Goal: Task Accomplishment & Management: Manage account settings

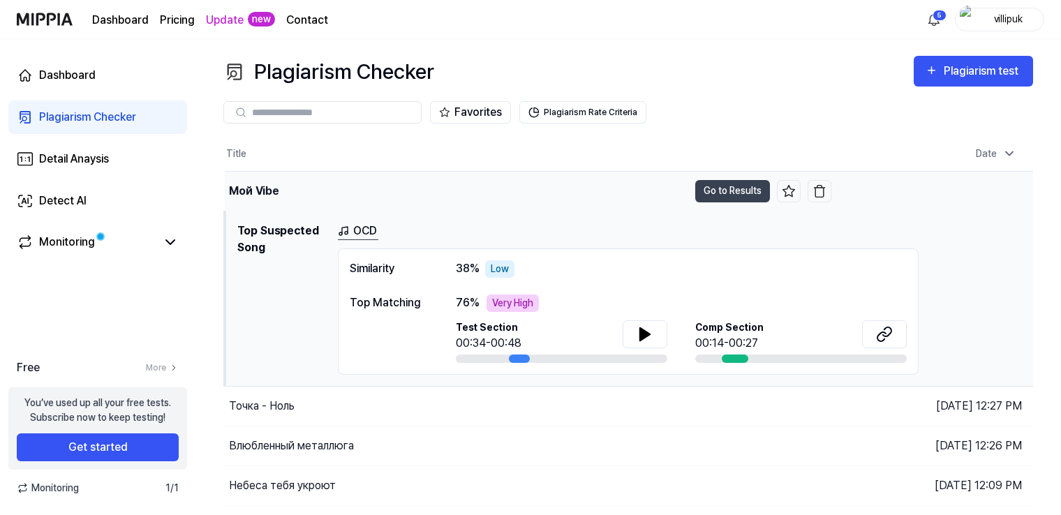
click at [434, 191] on div "Мой Vibe" at bounding box center [457, 191] width 464 height 39
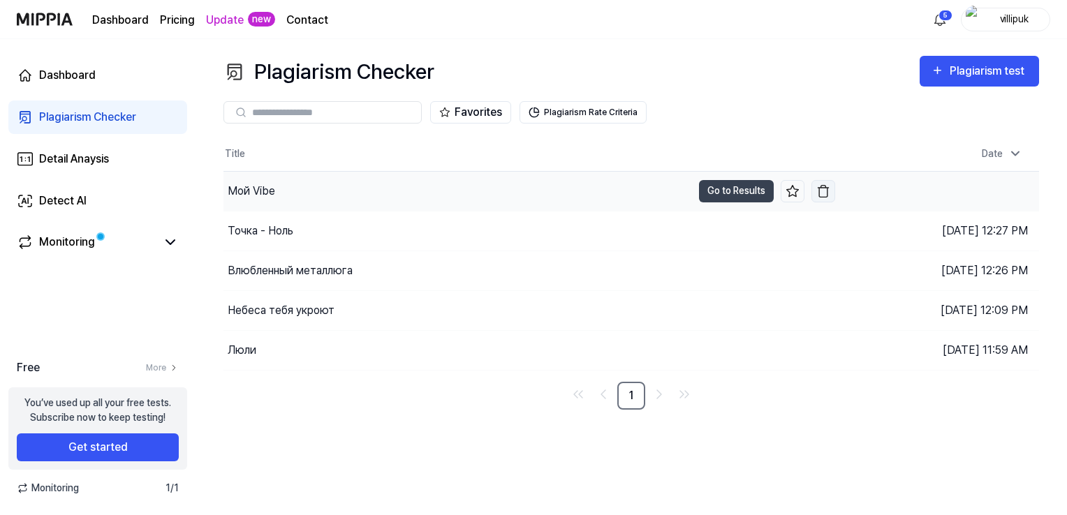
click at [824, 187] on img "button" at bounding box center [823, 191] width 14 height 14
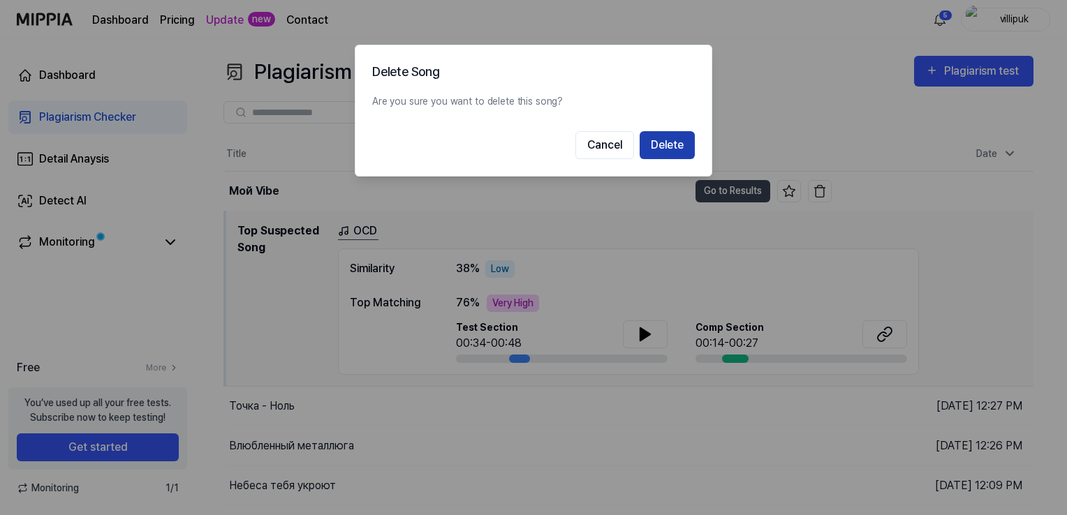
click at [662, 149] on button "Delete" at bounding box center [667, 145] width 55 height 28
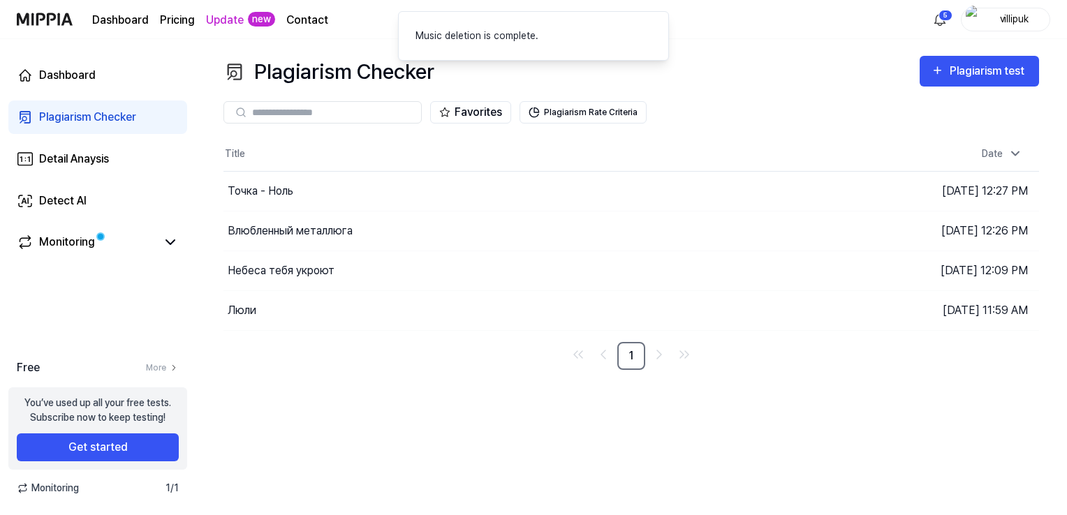
click at [0, 0] on img "button" at bounding box center [0, 0] width 0 height 0
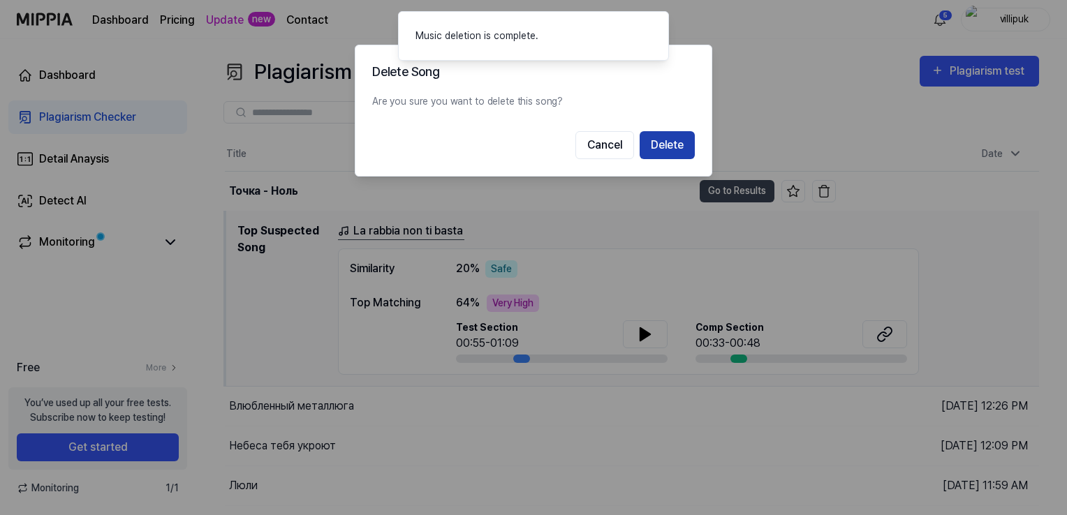
click at [669, 152] on button "Delete" at bounding box center [667, 145] width 55 height 28
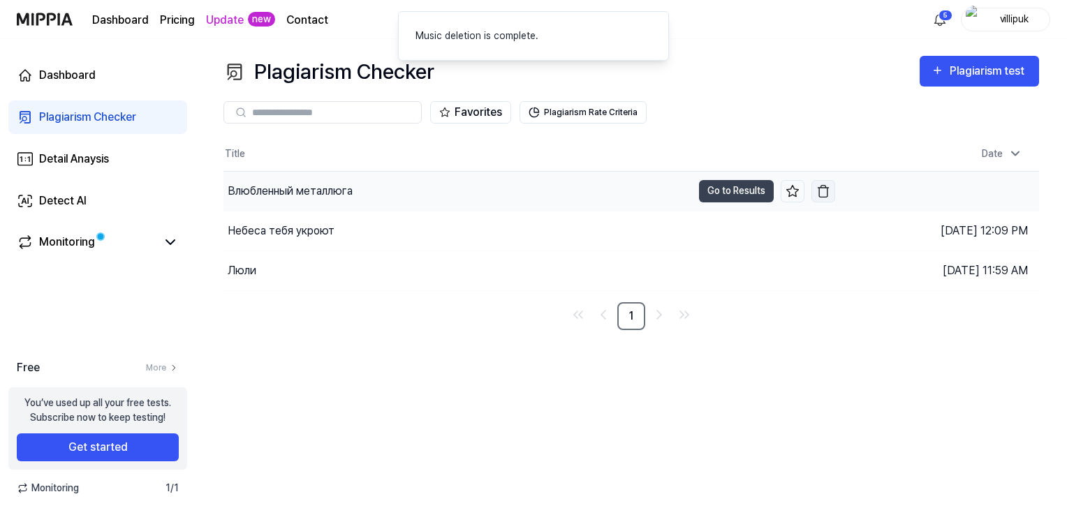
click at [822, 189] on img "button" at bounding box center [823, 191] width 14 height 14
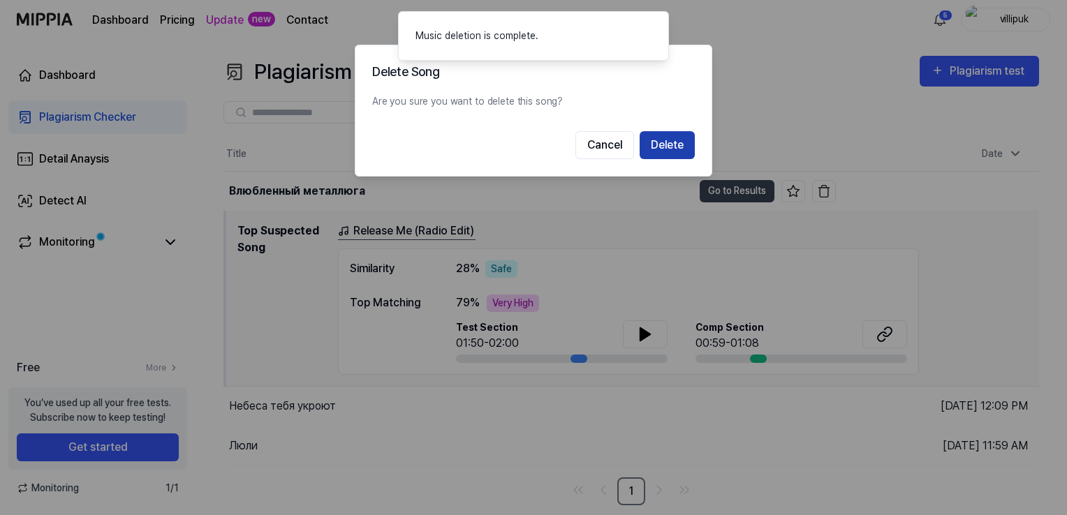
click at [670, 143] on button "Delete" at bounding box center [667, 145] width 55 height 28
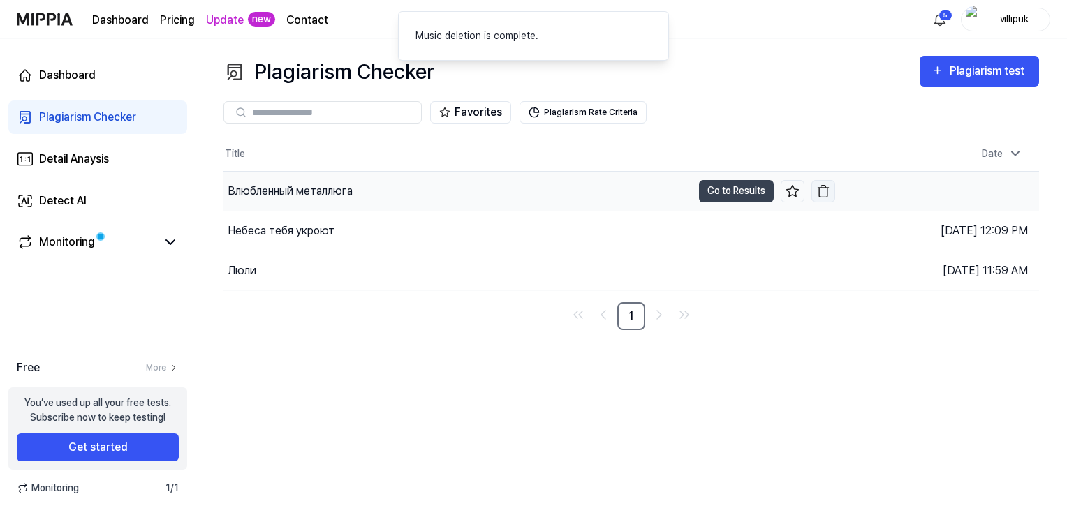
click at [0, 0] on img "button" at bounding box center [0, 0] width 0 height 0
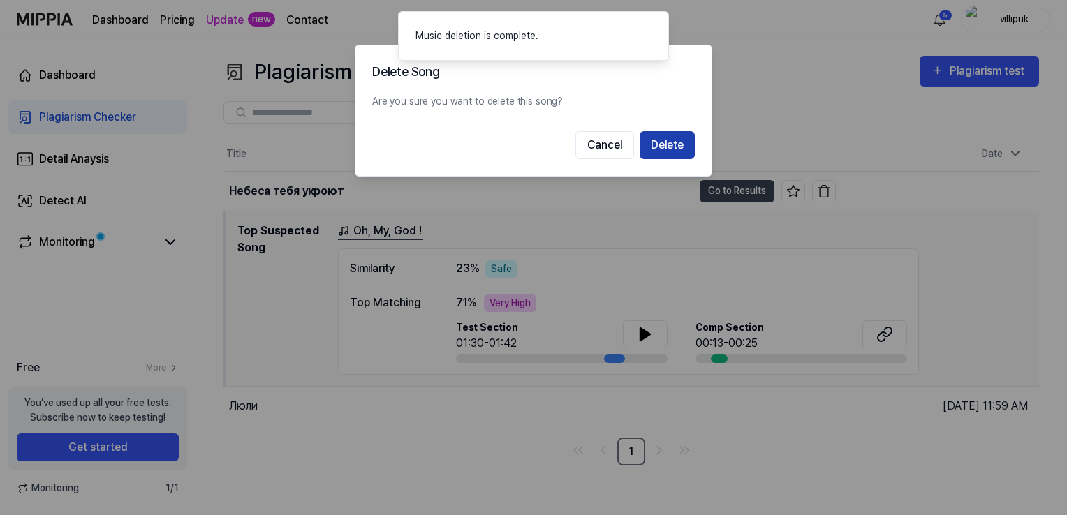
click at [677, 148] on button "Delete" at bounding box center [667, 145] width 55 height 28
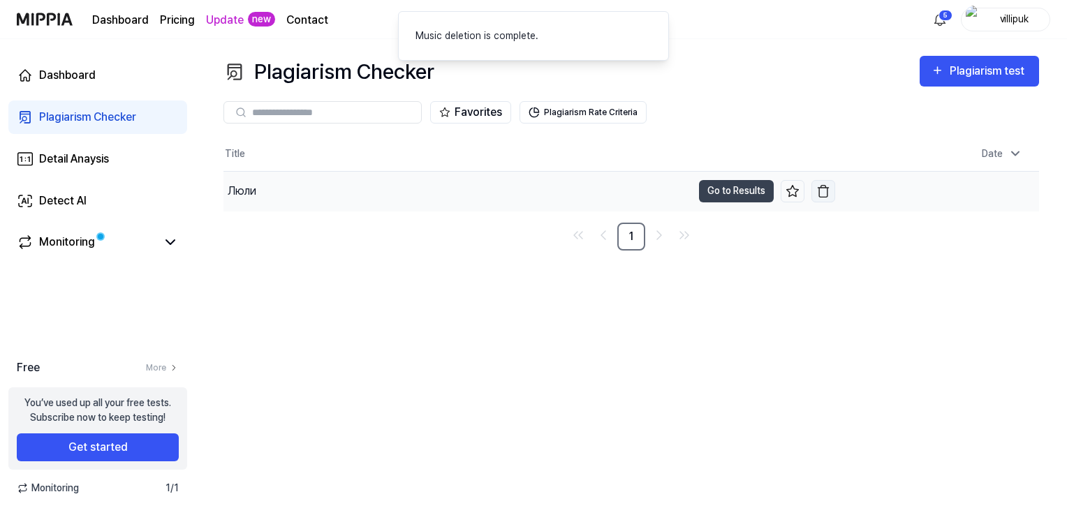
click at [821, 186] on img "button" at bounding box center [823, 191] width 14 height 14
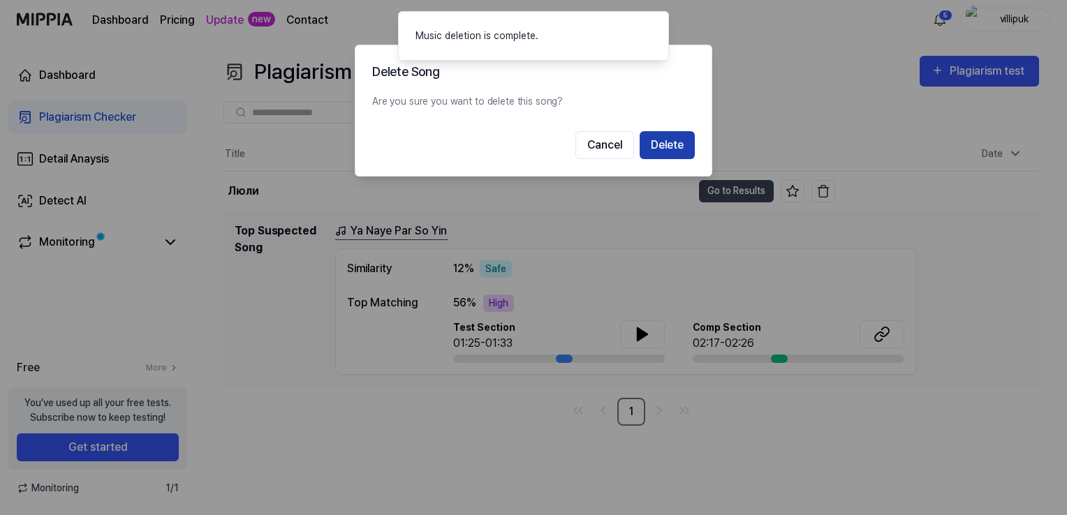
click at [665, 140] on button "Delete" at bounding box center [667, 145] width 55 height 28
